Goal: Find specific page/section: Find specific page/section

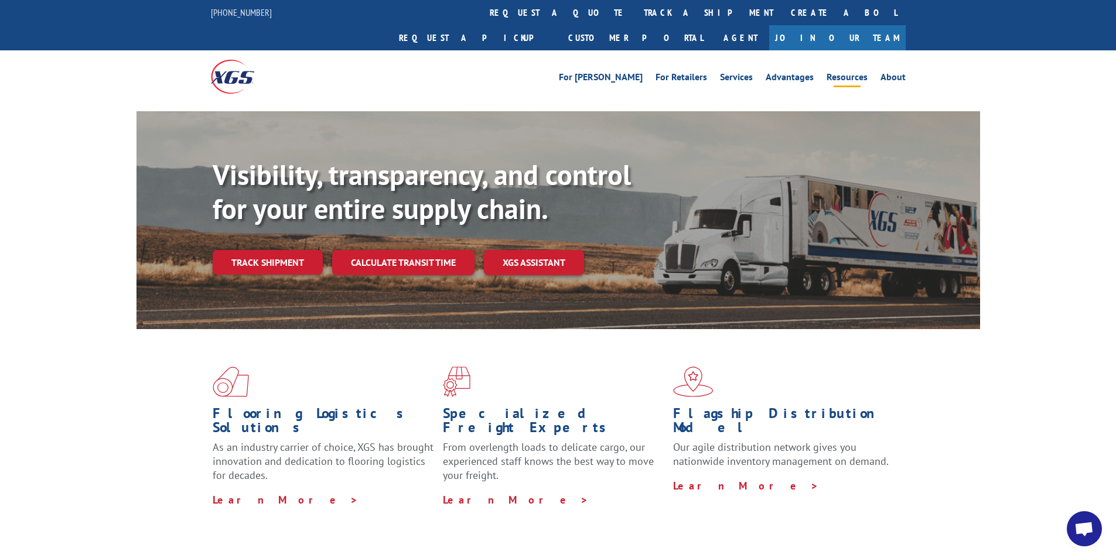
click at [847, 73] on link "Resources" at bounding box center [847, 79] width 41 height 13
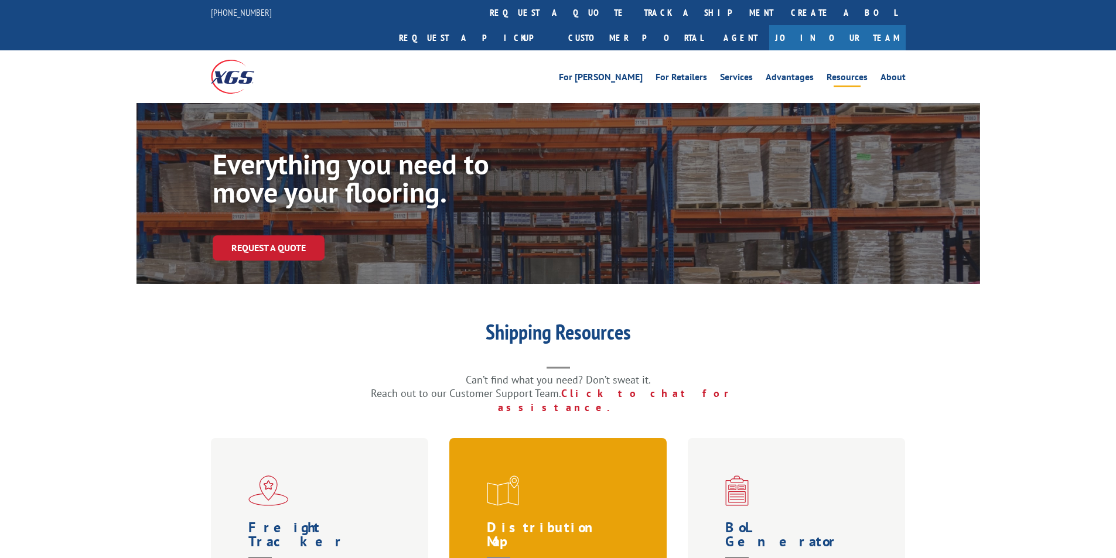
click at [557, 521] on h1 "Distribution Map" at bounding box center [561, 543] width 148 height 44
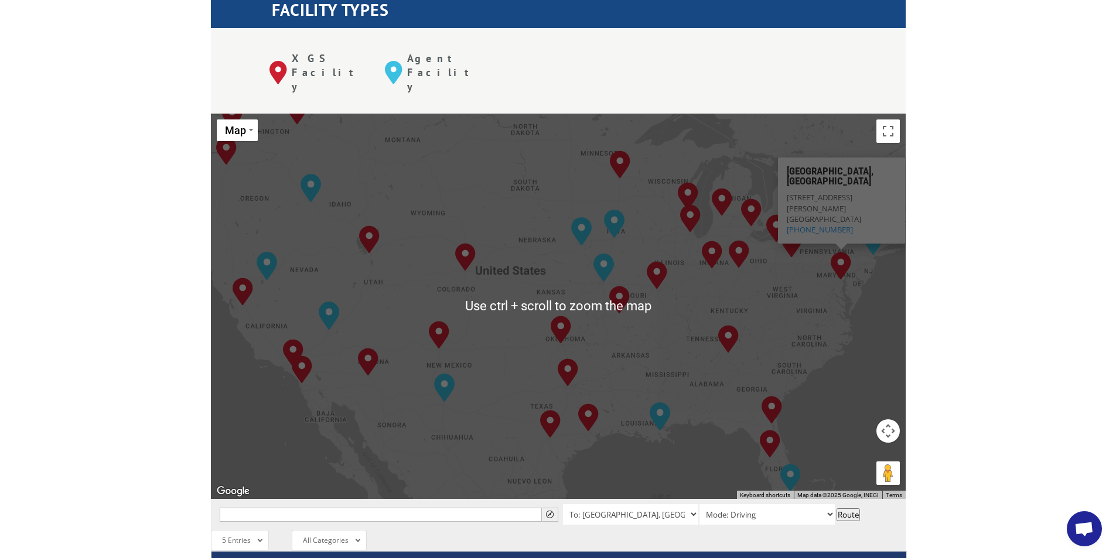
scroll to position [469, 0]
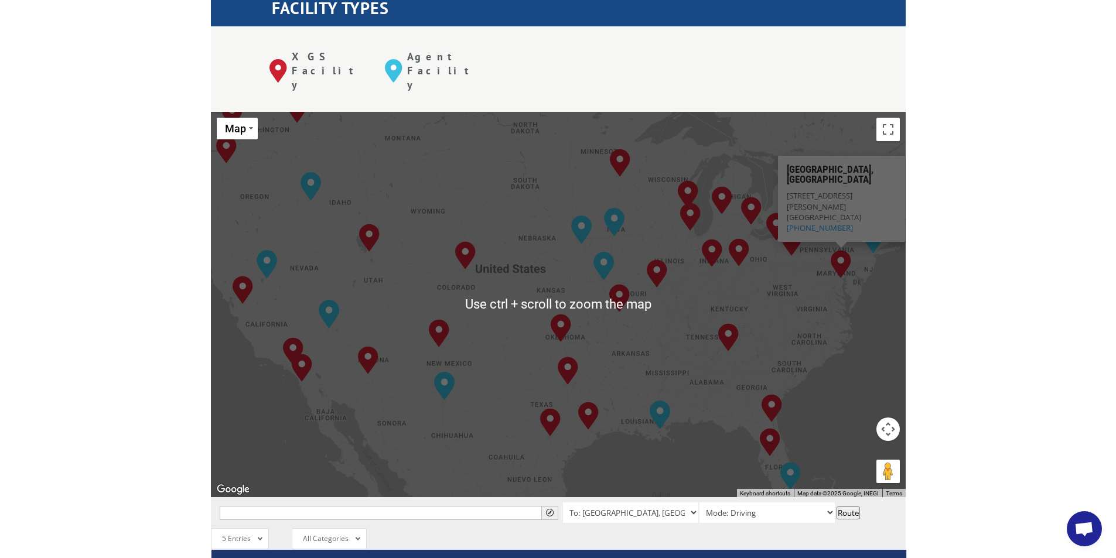
click at [799, 383] on div "Albuquerque, NM Baltimore, MD Boise, ID Chicago, IL Chino, CA Cleveland, OH Dal…" at bounding box center [558, 305] width 695 height 386
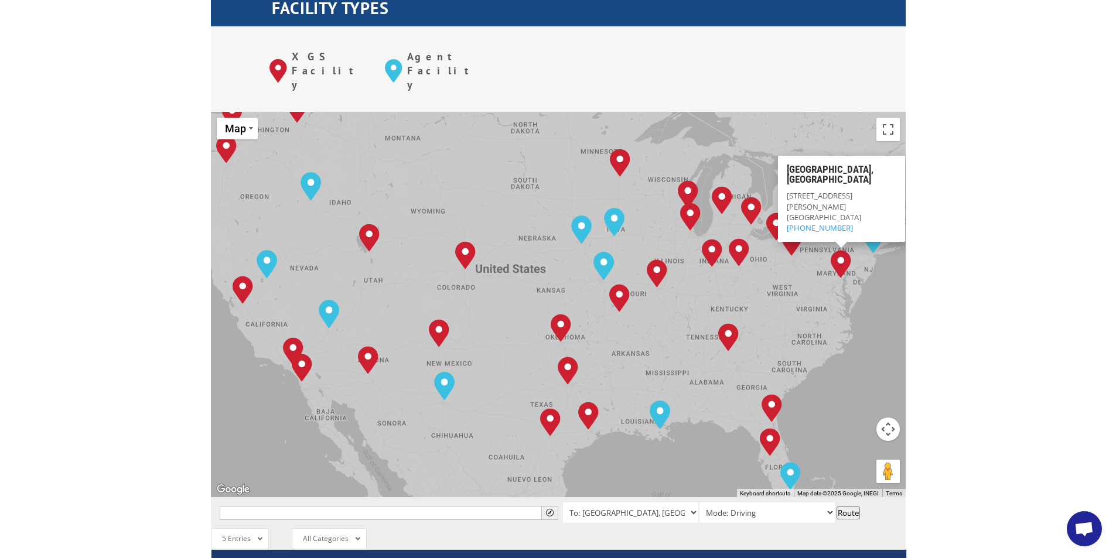
click at [748, 346] on div "Albuquerque, NM Baltimore, MD Boise, ID Chicago, IL Chino, CA Cleveland, OH Dal…" at bounding box center [558, 305] width 695 height 386
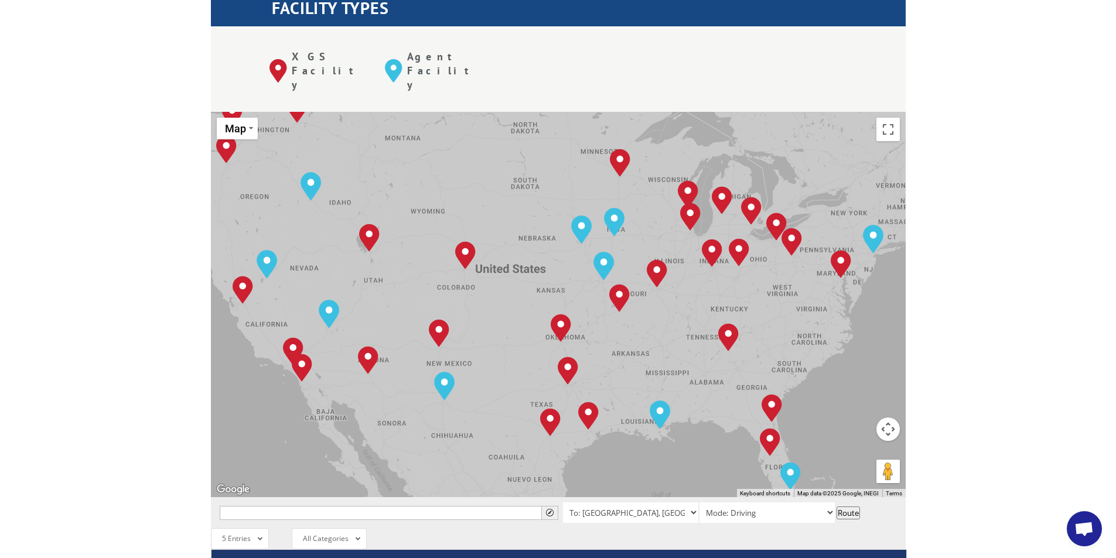
click at [748, 346] on div "Albuquerque, NM Baltimore, MD Boise, ID Chicago, IL Chino, CA Cleveland, OH Dal…" at bounding box center [558, 305] width 695 height 386
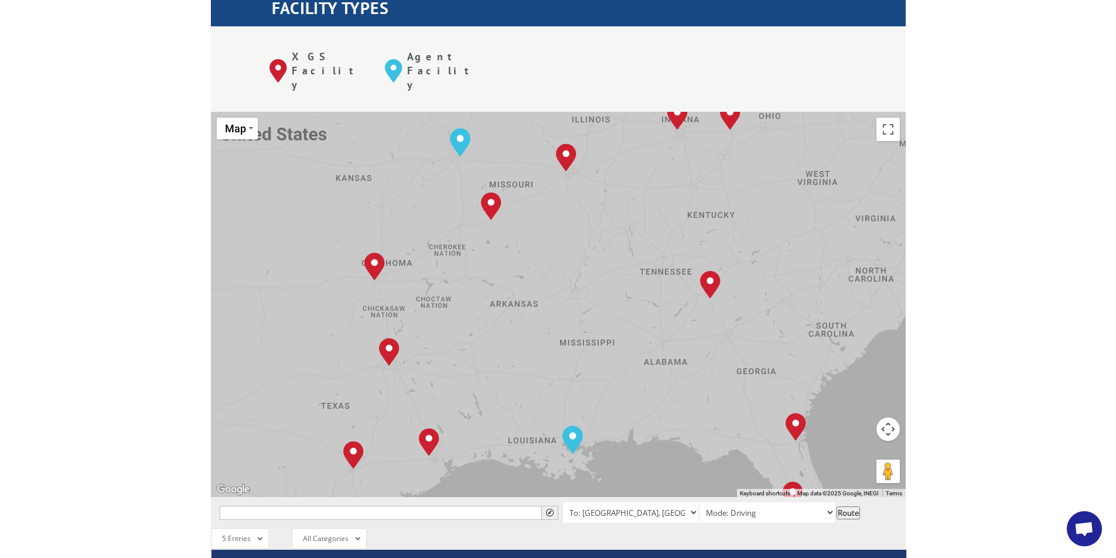
click at [708, 359] on div "Albuquerque, NM Baltimore, MD Boise, ID Chicago, IL Chino, CA Cleveland, OH Dal…" at bounding box center [558, 305] width 695 height 386
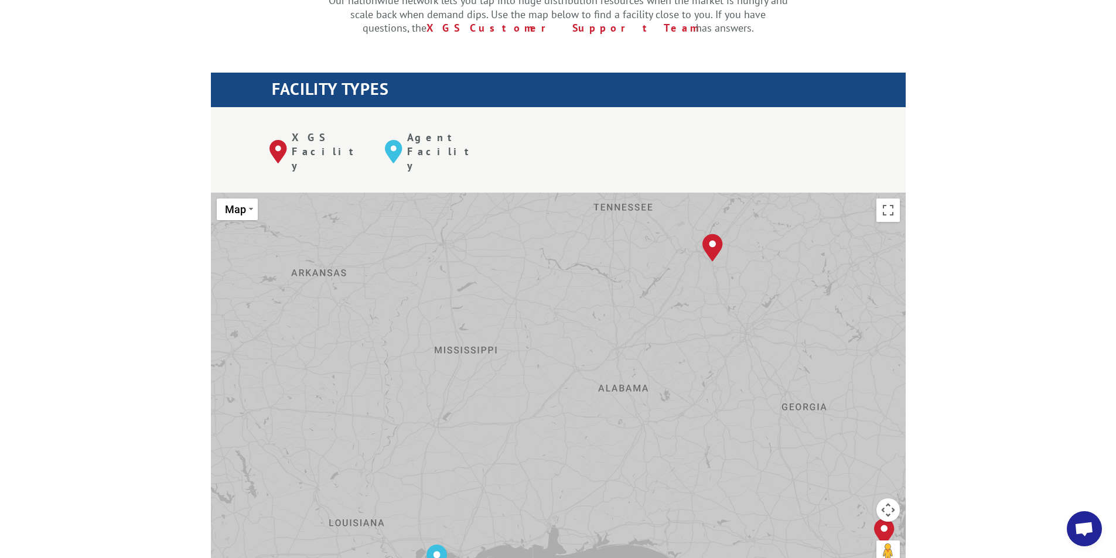
scroll to position [234, 0]
